Goal: Information Seeking & Learning: Learn about a topic

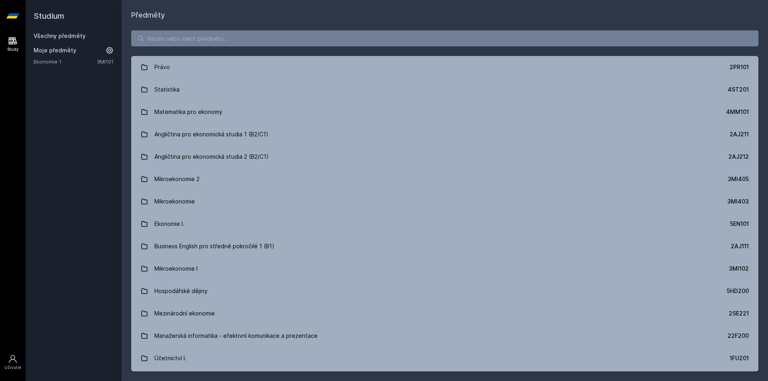
click at [180, 49] on div "Právo 2PR101 Statistika 4ST201 Matematika pro ekonomy 4MM101 Angličtina pro eko…" at bounding box center [445, 201] width 647 height 361
click at [179, 32] on input "search" at bounding box center [445, 38] width 628 height 16
paste input "4SA540"
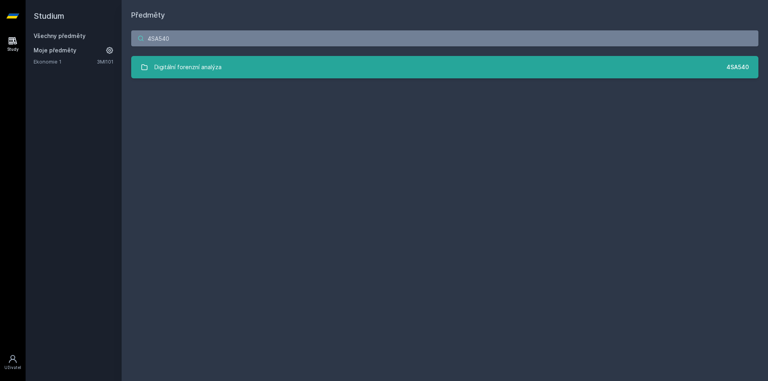
type input "4SA540"
click at [179, 60] on div "Digitální forenzní analýza" at bounding box center [187, 67] width 67 height 16
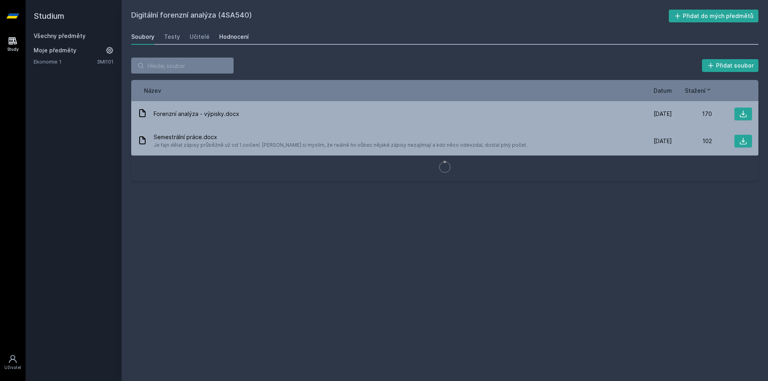
click at [235, 32] on link "Hodnocení" at bounding box center [234, 37] width 30 height 16
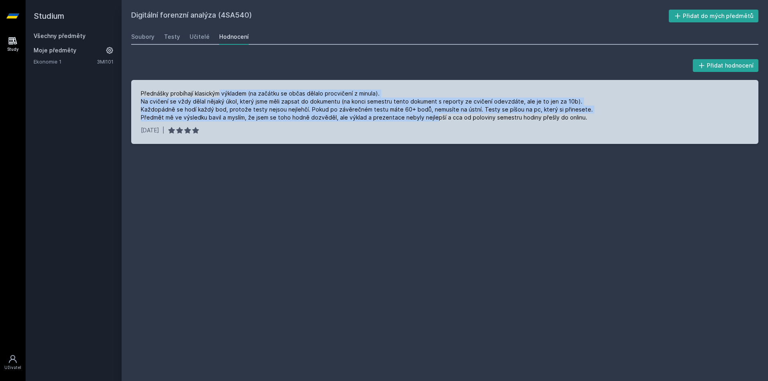
drag, startPoint x: 221, startPoint y: 94, endPoint x: 337, endPoint y: 94, distance: 116.1
click at [432, 120] on div "Přednášky probíhají klasickým výkladem (na začátku se občas dělalo procvičení z…" at bounding box center [367, 106] width 452 height 32
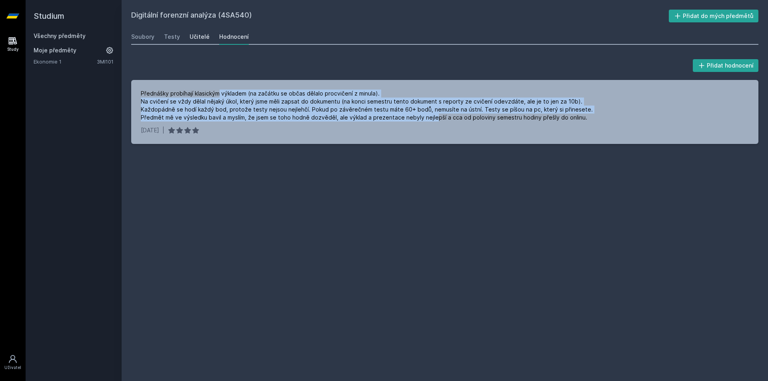
click at [202, 39] on div "Učitelé" at bounding box center [200, 37] width 20 height 8
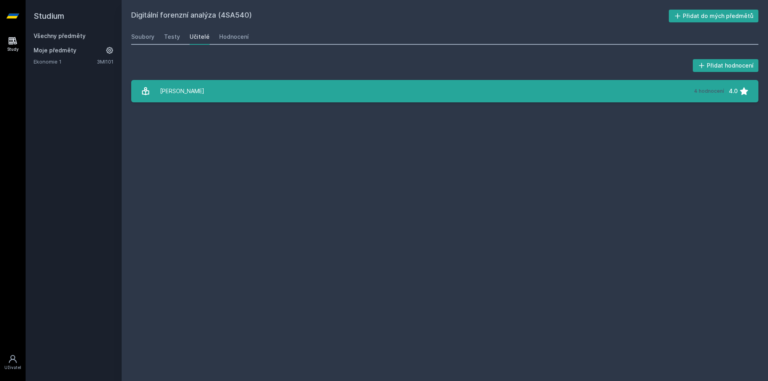
click at [205, 90] on link "[PERSON_NAME] 4 hodnocení 4.0" at bounding box center [445, 91] width 628 height 22
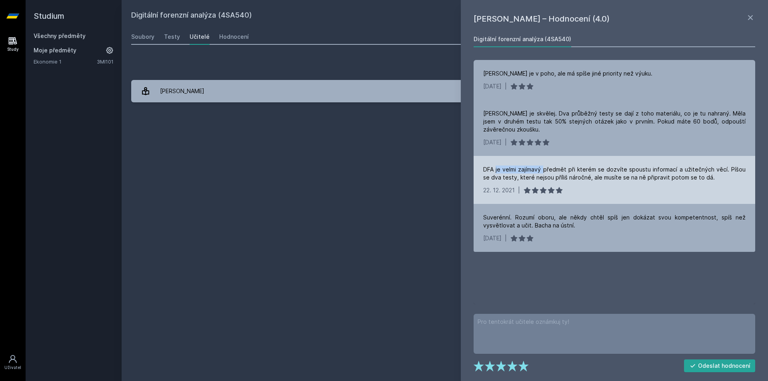
drag, startPoint x: 502, startPoint y: 168, endPoint x: 517, endPoint y: 146, distance: 25.9
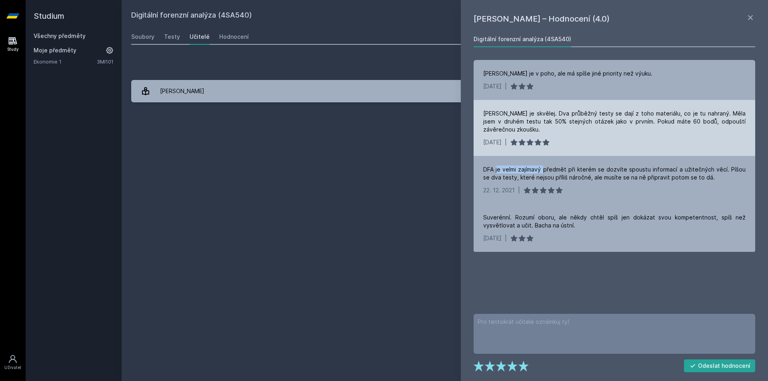
click at [539, 165] on div "DFA je velmi zajímavý předmět při kterém se dozvíte spoustu informací a užitečn…" at bounding box center [615, 180] width 282 height 48
click at [492, 115] on div "[PERSON_NAME] je skvělej. Dva průběžný testy se dají z toho materiálu, co je tu…" at bounding box center [614, 122] width 263 height 24
drag, startPoint x: 477, startPoint y: 111, endPoint x: 567, endPoint y: 116, distance: 89.8
click at [567, 116] on div "[PERSON_NAME] je skvělej. Dva průběžný testy se dají z toho materiálu, co je tu…" at bounding box center [615, 128] width 282 height 56
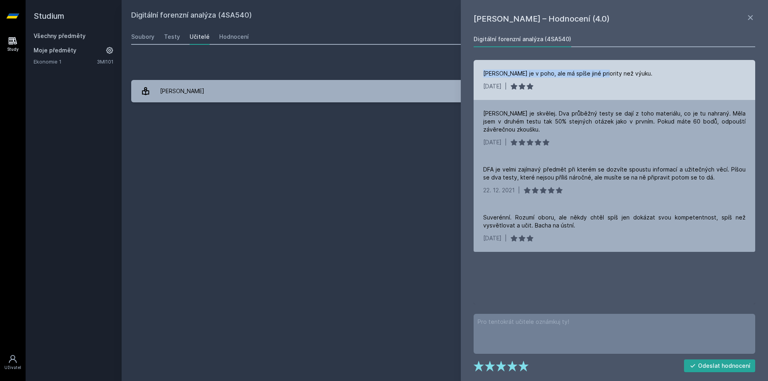
drag, startPoint x: 477, startPoint y: 74, endPoint x: 554, endPoint y: 72, distance: 76.9
click at [598, 76] on div "[PERSON_NAME] je v poho, ale má spíše jiné priority než výuku. [DATE] |" at bounding box center [615, 80] width 282 height 40
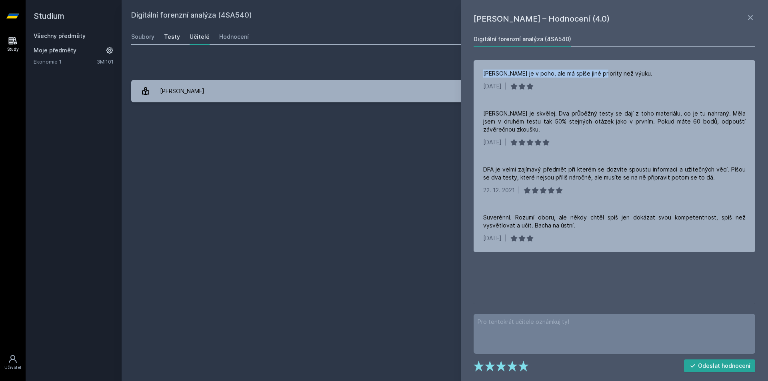
click at [165, 40] on div "Testy" at bounding box center [172, 37] width 16 height 8
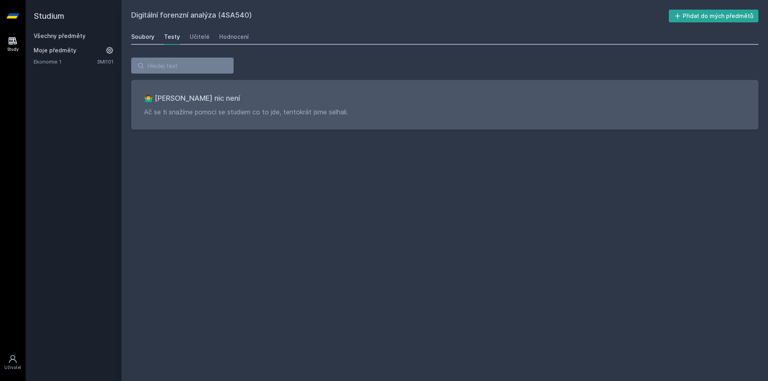
click at [145, 39] on div "Soubory" at bounding box center [142, 37] width 23 height 8
click at [70, 39] on div "Všechny předměty" at bounding box center [74, 36] width 80 height 8
click at [70, 38] on link "Všechny předměty" at bounding box center [60, 35] width 52 height 7
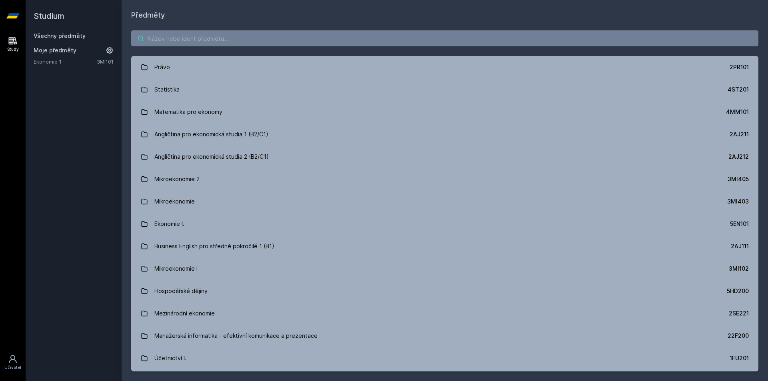
click at [177, 34] on input "search" at bounding box center [445, 38] width 628 height 16
paste input "4SA636"
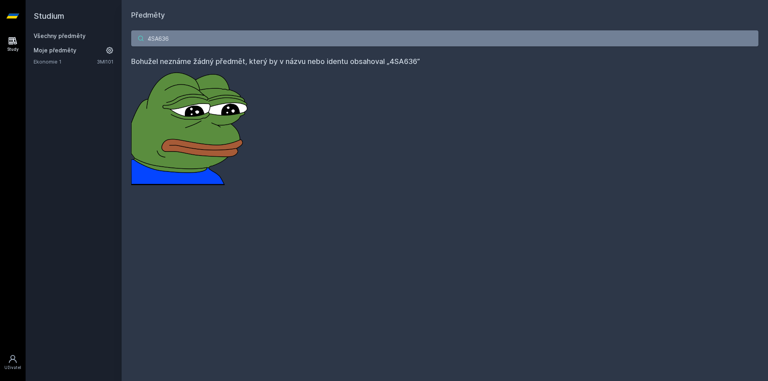
type input "4SA636"
